Goal: Task Accomplishment & Management: Manage account settings

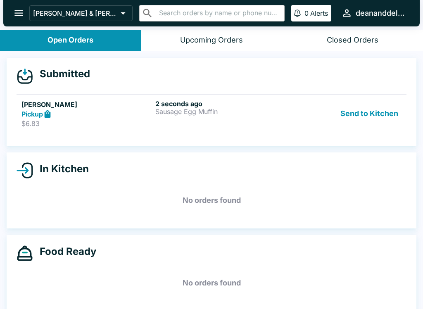
click at [85, 122] on p "$6.83" at bounding box center [86, 123] width 130 height 8
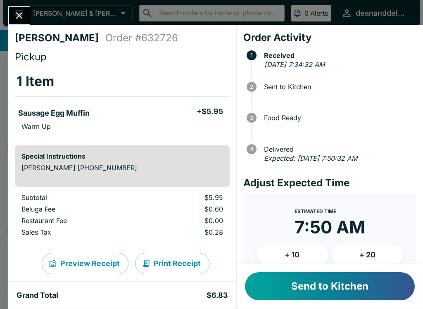
click at [336, 277] on button "Send to Kitchen" at bounding box center [330, 286] width 170 height 28
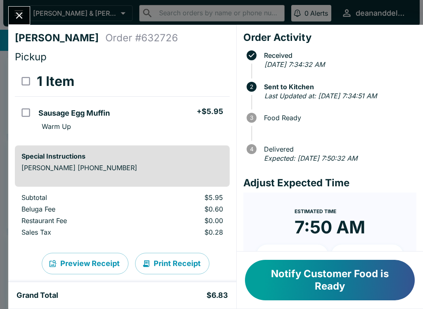
click at [362, 277] on button "Notify Customer Food is Ready" at bounding box center [330, 280] width 170 height 40
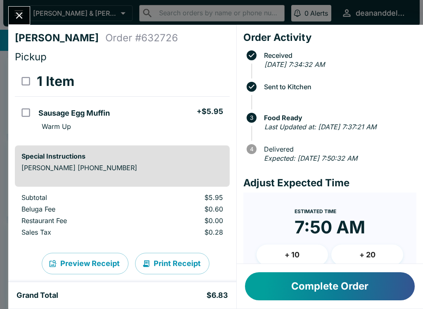
click at [8, 84] on div "[PERSON_NAME] Order # 632726 Pickup 1 Item Sausage Egg Muffin + $5.95 Warm Up S…" at bounding box center [122, 153] width 228 height 257
click at [1, 134] on div "[PERSON_NAME] Order # 632726 Pickup 1 Item Sausage Egg Muffin + $5.95 Warm Up S…" at bounding box center [211, 154] width 423 height 309
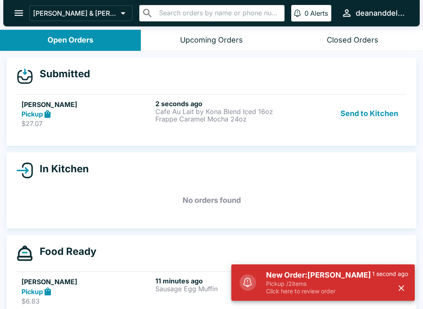
scroll to position [1, 0]
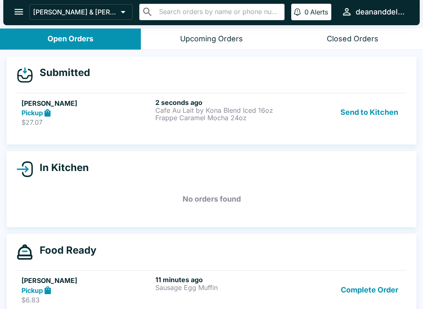
click at [30, 127] on link "[PERSON_NAME] Pickup $27.07 2 seconds ago Cafe Au Lait by Kona Blend Iced 16oz …" at bounding box center [212, 112] width 390 height 39
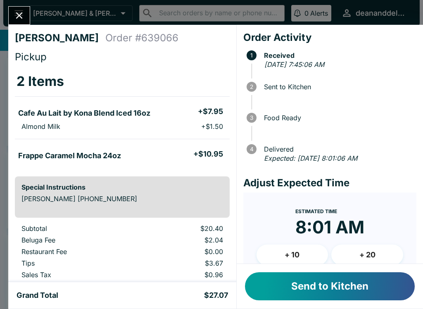
click at [325, 290] on button "Send to Kitchen" at bounding box center [330, 286] width 170 height 28
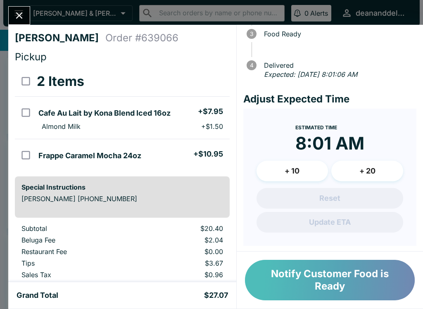
click at [308, 278] on button "Notify Customer Food is Ready" at bounding box center [330, 280] width 170 height 40
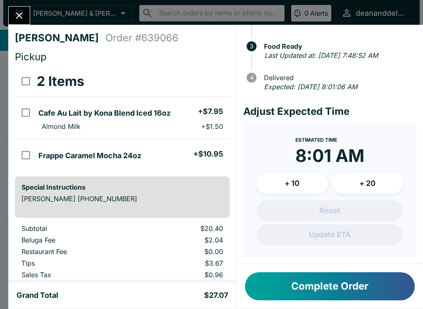
scroll to position [0, 0]
click at [348, 291] on button "Complete Order" at bounding box center [330, 286] width 170 height 28
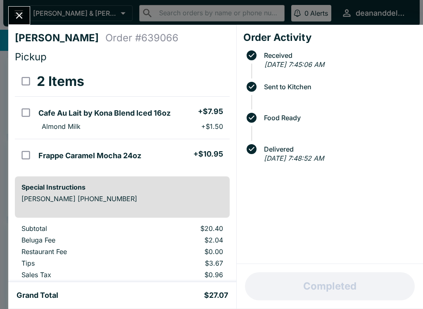
scroll to position [0, 0]
